Goal: Book appointment/travel/reservation

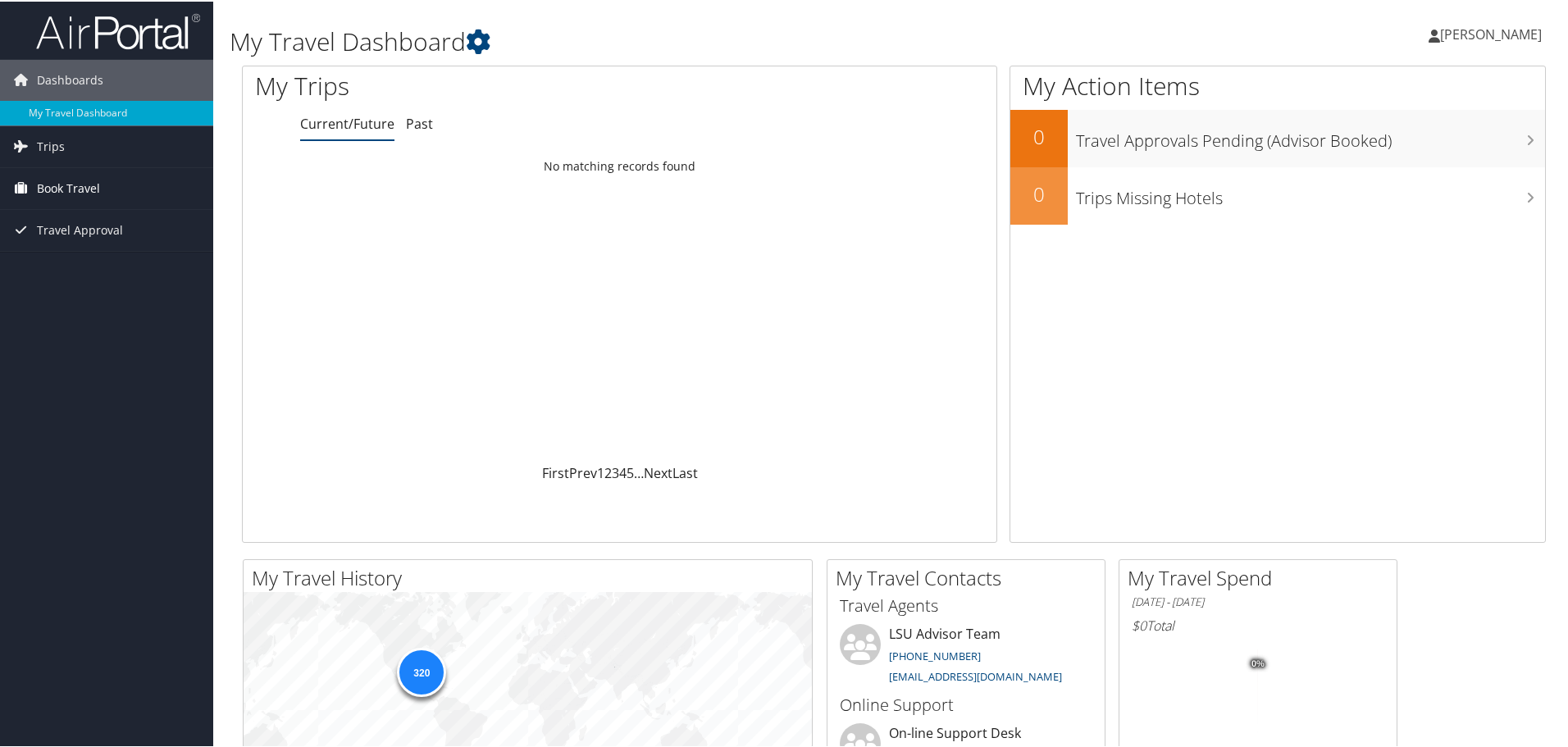
click at [90, 186] on span "Book Travel" at bounding box center [68, 186] width 63 height 41
click at [115, 245] on link "Book/Manage Online Trips" at bounding box center [106, 243] width 213 height 25
click at [58, 248] on link "Book/Manage Online Trips" at bounding box center [106, 243] width 213 height 25
